Goal: Navigation & Orientation: Find specific page/section

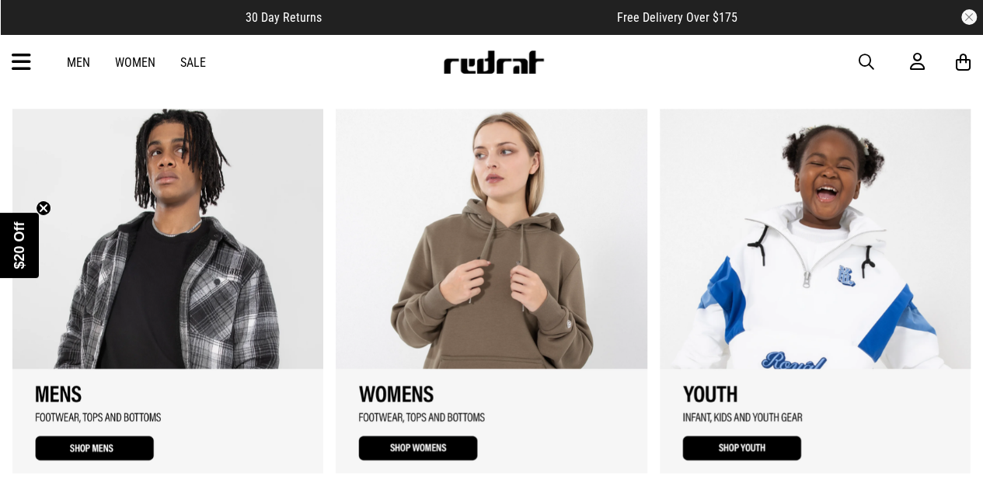
scroll to position [1165, 0]
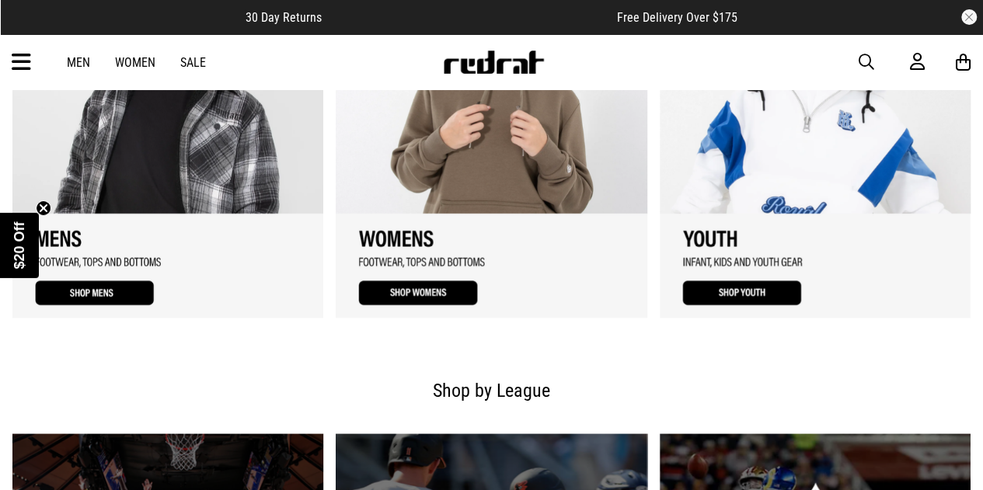
click at [117, 286] on link "1 / 3" at bounding box center [167, 135] width 311 height 364
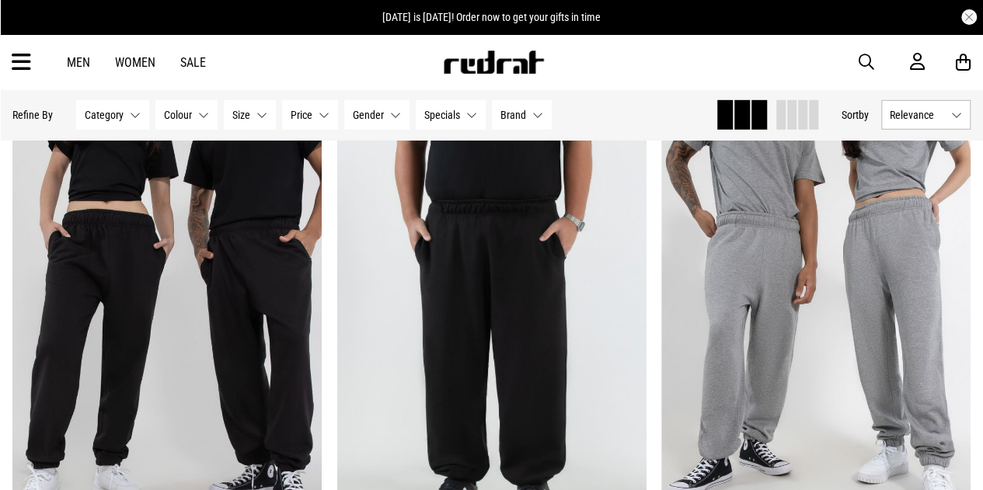
scroll to position [2020, 0]
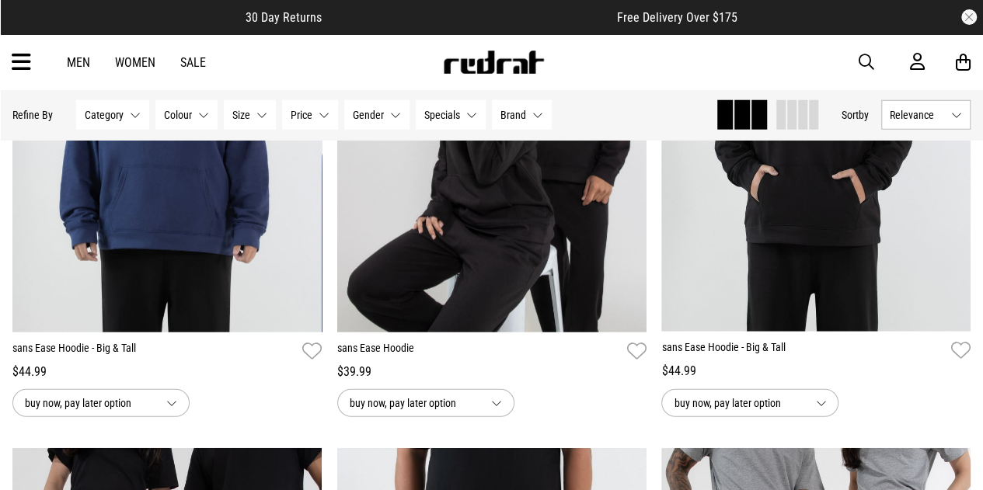
click at [199, 60] on link "Sale" at bounding box center [193, 62] width 26 height 15
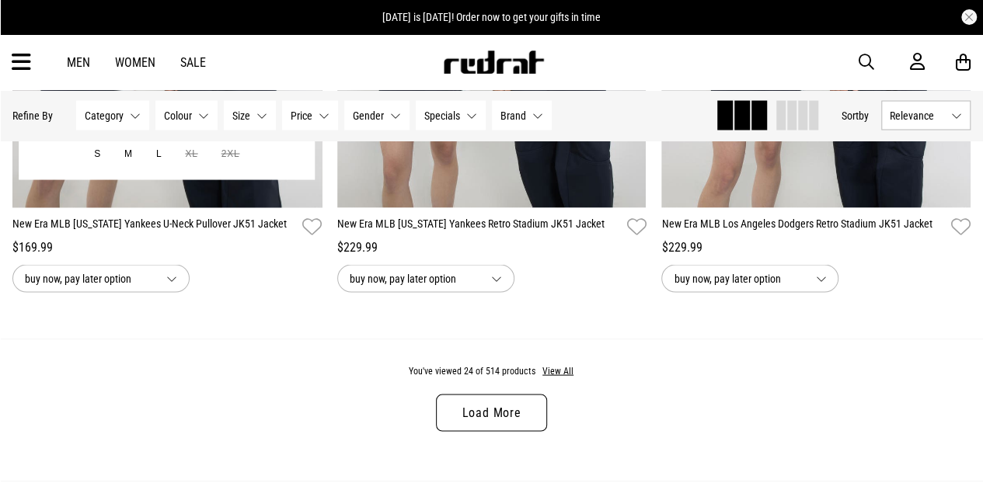
scroll to position [3950, 0]
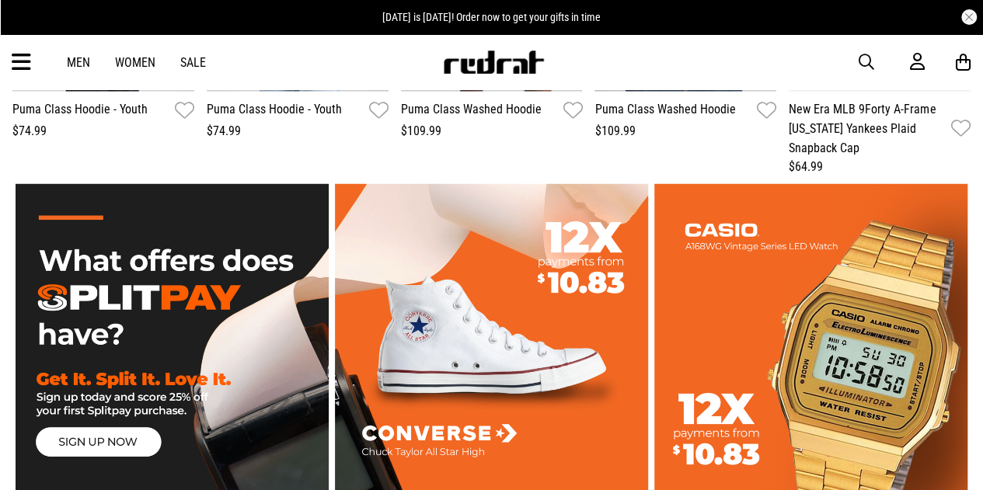
click at [82, 60] on link "Men" at bounding box center [78, 62] width 23 height 15
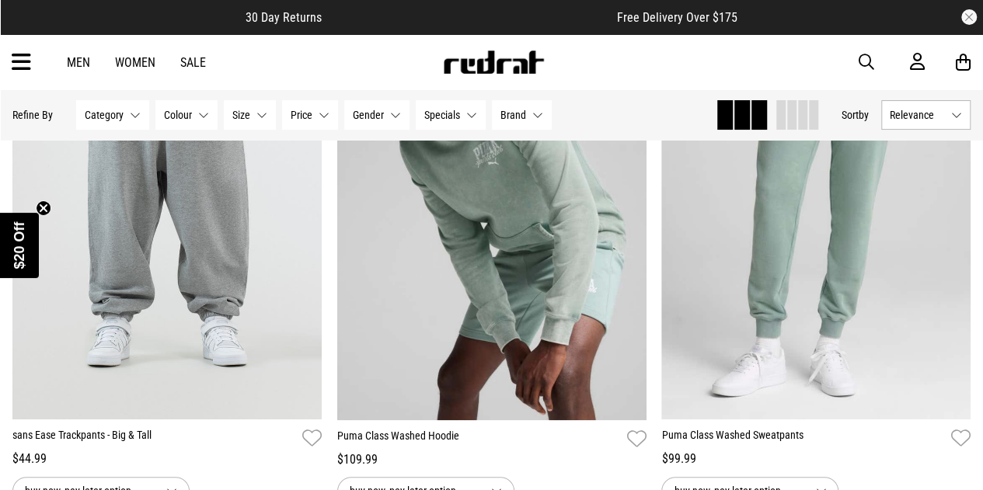
scroll to position [3496, 0]
